Goal: Task Accomplishment & Management: Manage account settings

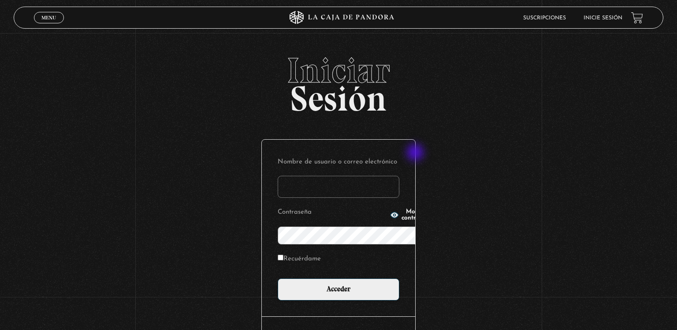
click at [416, 153] on div "Iniciar Sesión Nombre de usuario o correo electrónico Contraseña Mostrar contra…" at bounding box center [338, 220] width 677 height 334
click at [399, 176] on input "Nombre de usuario o correo electrónico" at bounding box center [339, 187] width 122 height 22
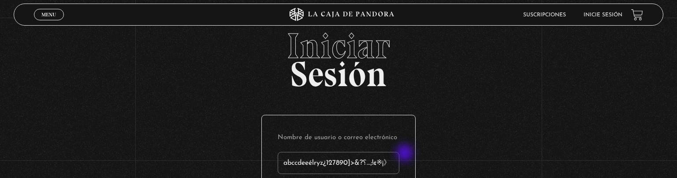
type input "abccdeeélryz¿127890]>&?؟...;!¢※¡》《¤▪☆■§♡◇"
